Goal: Information Seeking & Learning: Learn about a topic

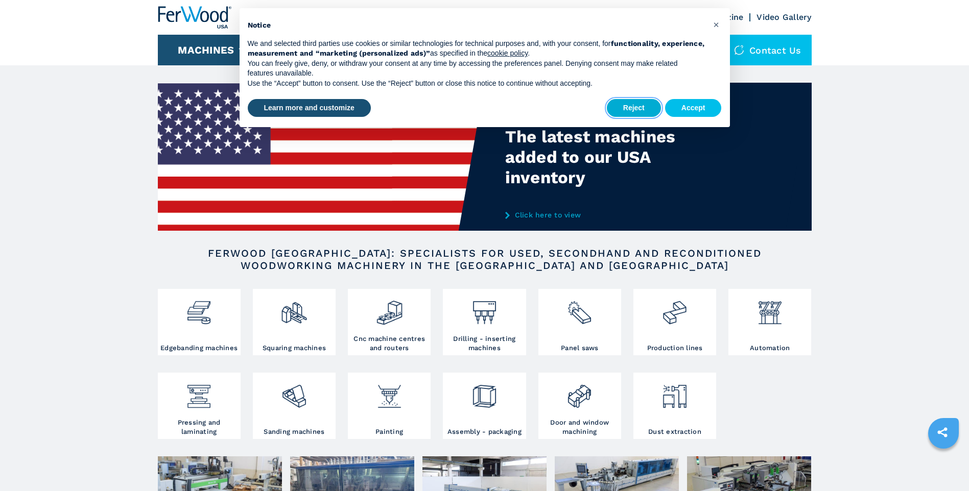
drag, startPoint x: 638, startPoint y: 109, endPoint x: 293, endPoint y: 192, distance: 354.1
click at [637, 109] on button "Reject" at bounding box center [634, 108] width 54 height 18
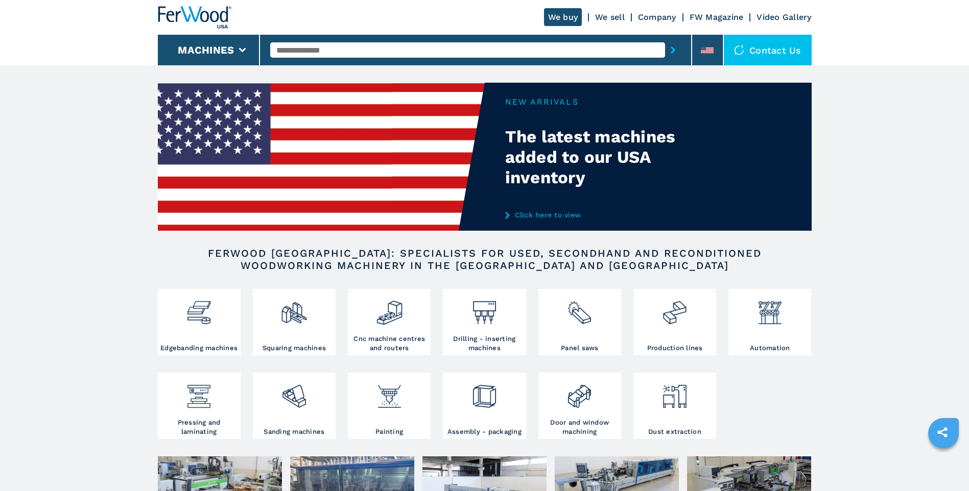
click at [550, 212] on link "Click here to view" at bounding box center [605, 215] width 200 height 8
click at [549, 214] on link "Click here to view" at bounding box center [605, 215] width 200 height 8
click at [557, 178] on div at bounding box center [485, 157] width 654 height 148
drag, startPoint x: 307, startPoint y: 118, endPoint x: 299, endPoint y: 136, distance: 19.7
click at [305, 119] on img at bounding box center [321, 157] width 327 height 148
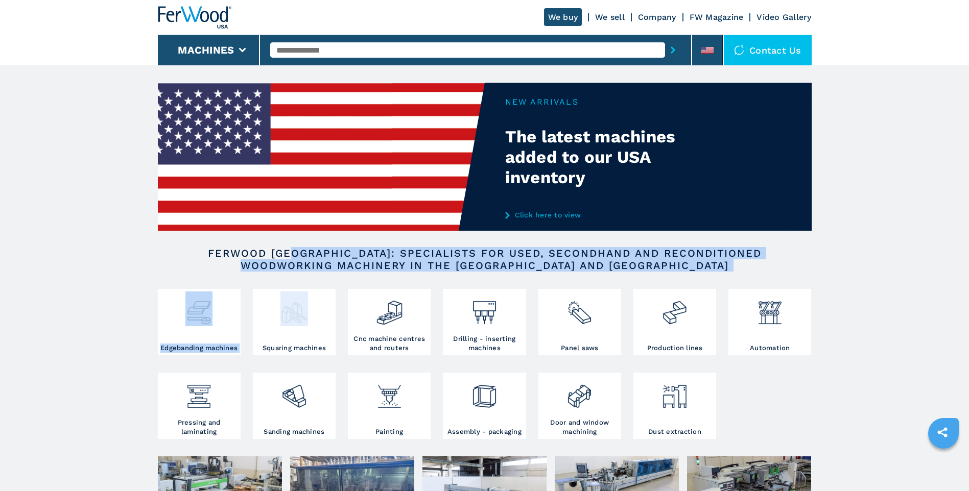
drag, startPoint x: 297, startPoint y: 262, endPoint x: 298, endPoint y: 318, distance: 55.7
click at [298, 318] on section "FERWOOD USA: SPECIALISTS FOR USED, SECONDHAND AND RECONDITIONED WOODWORKING MAC…" at bounding box center [485, 351] width 654 height 209
click at [375, 336] on h3 "Cnc machine centres and routers" at bounding box center [389, 344] width 78 height 18
click at [399, 336] on h3 "Cnc machine centres and routers" at bounding box center [389, 344] width 78 height 18
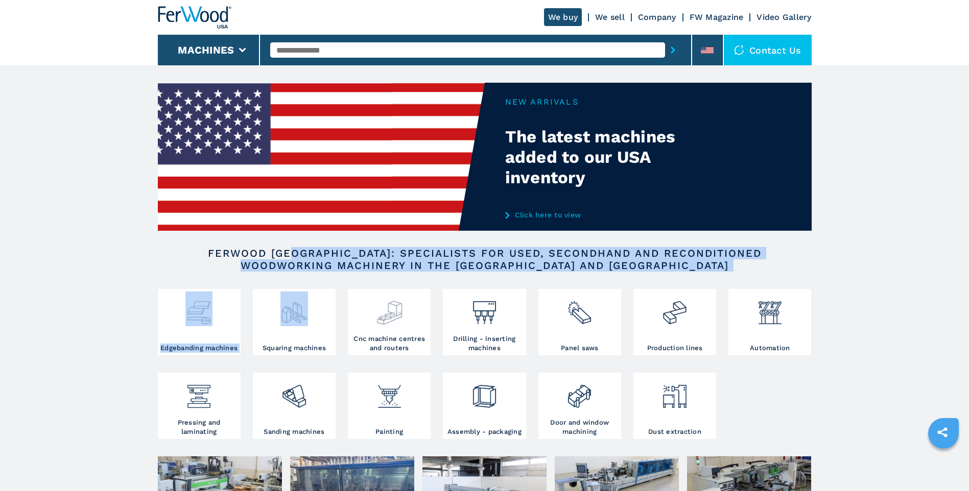
click at [399, 336] on h3 "Cnc machine centres and routers" at bounding box center [389, 344] width 78 height 18
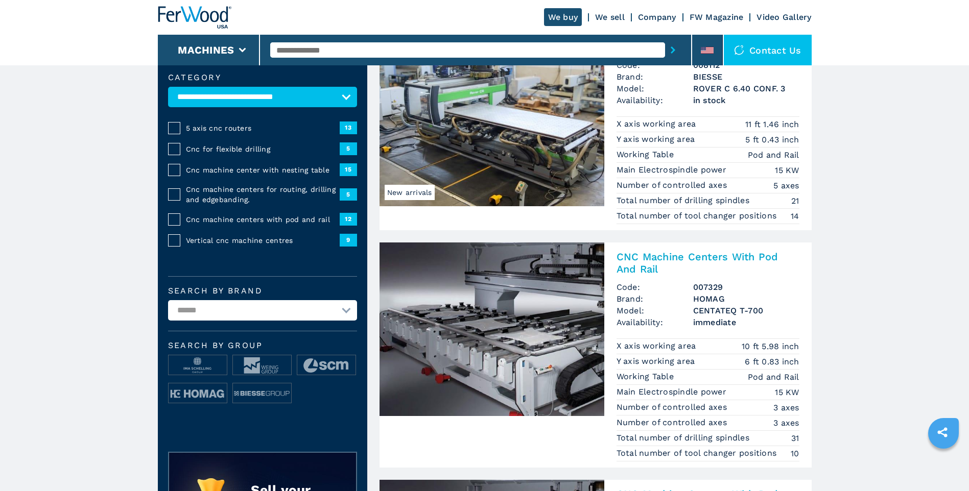
scroll to position [102, 0]
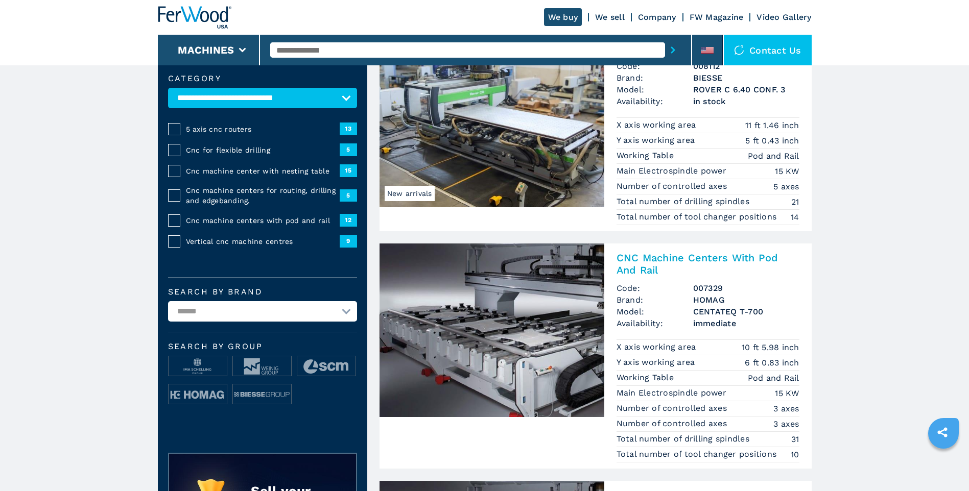
click at [526, 365] on img at bounding box center [492, 331] width 225 height 174
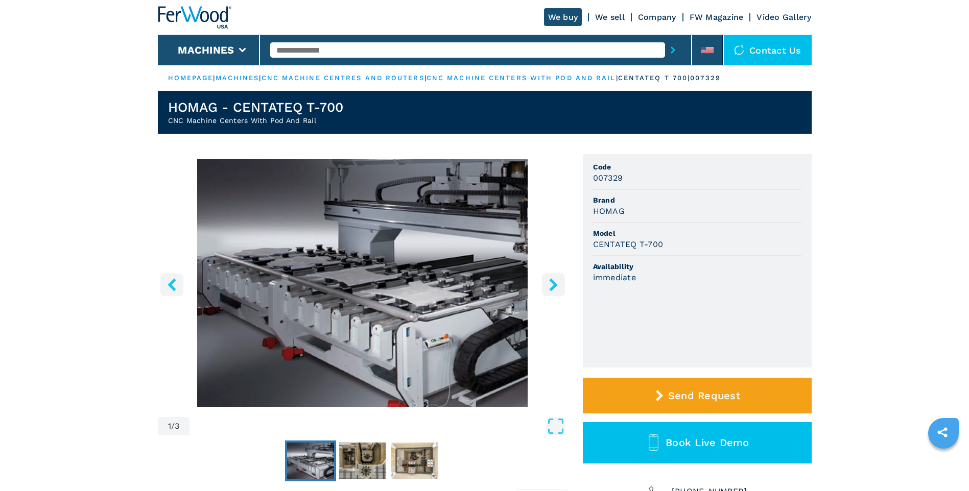
click at [547, 285] on icon "right-button" at bounding box center [553, 284] width 13 height 13
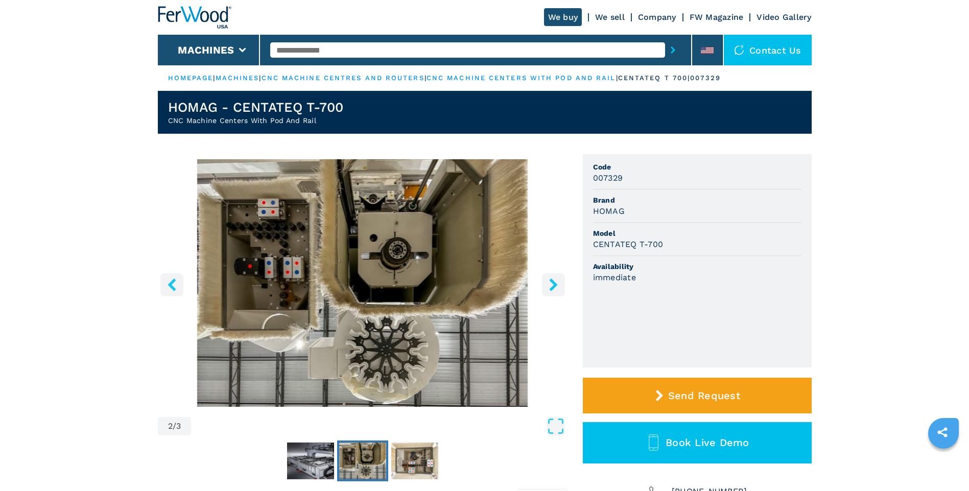
click at [546, 289] on button "right-button" at bounding box center [553, 284] width 23 height 23
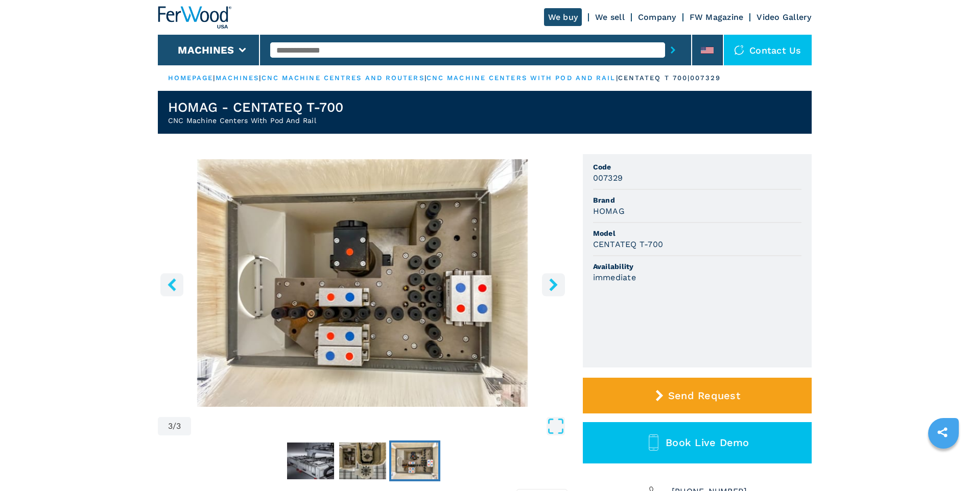
click at [546, 290] on button "right-button" at bounding box center [553, 284] width 23 height 23
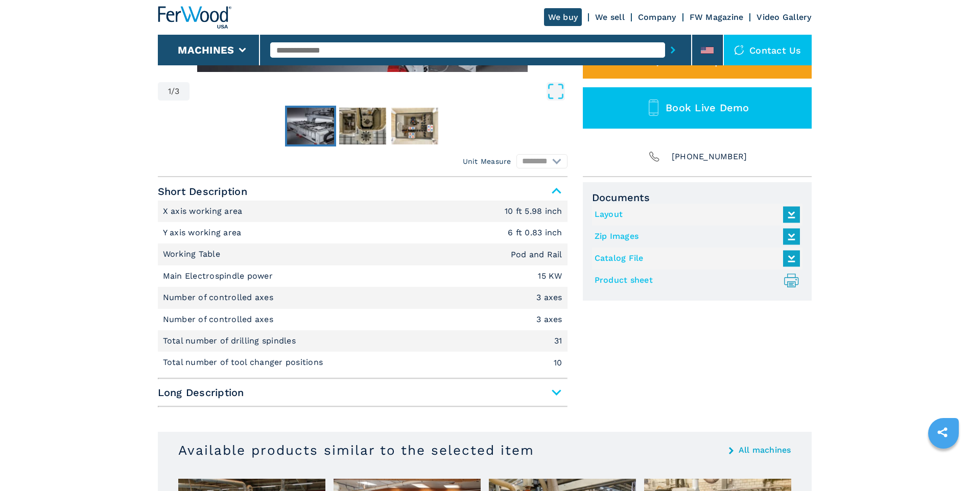
scroll to position [226, 0]
